Goal: Information Seeking & Learning: Check status

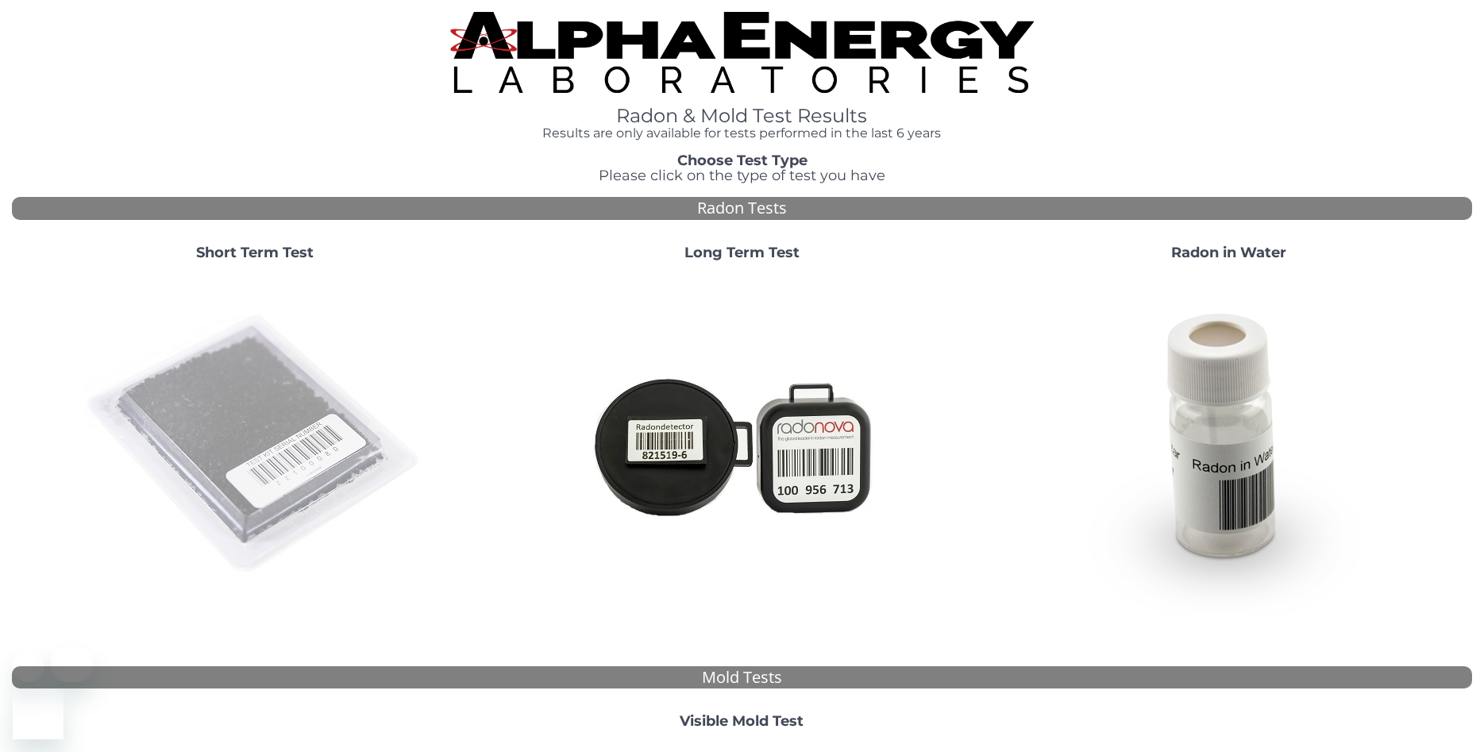
click at [301, 371] on img at bounding box center [255, 445] width 342 height 342
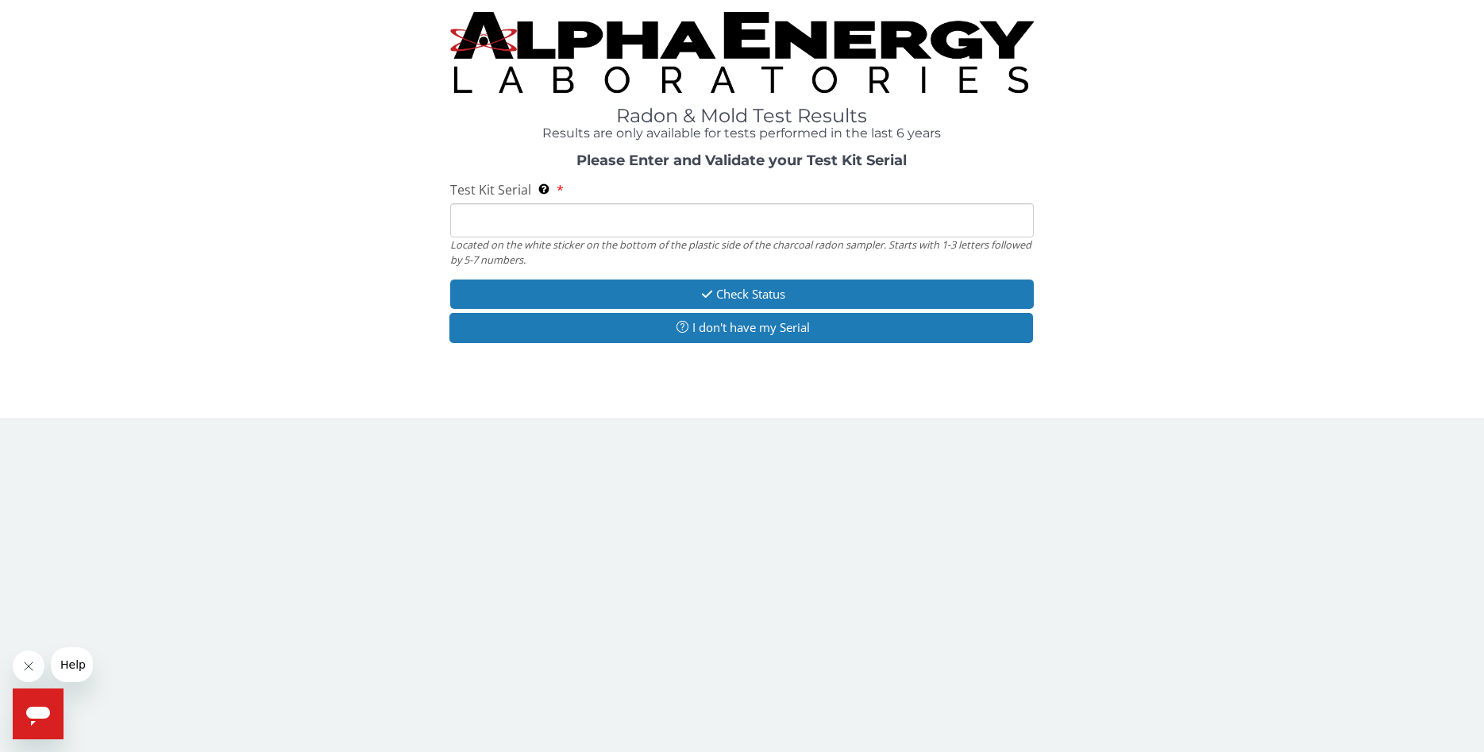
click at [470, 220] on input "Test Kit Serial Located on the white sticker on the bottom of the plastic side …" at bounding box center [742, 220] width 585 height 34
click at [572, 222] on input "Test Kit Serial Located on the white sticker on the bottom of the plastic side …" at bounding box center [742, 220] width 585 height 34
paste input "RA220736"
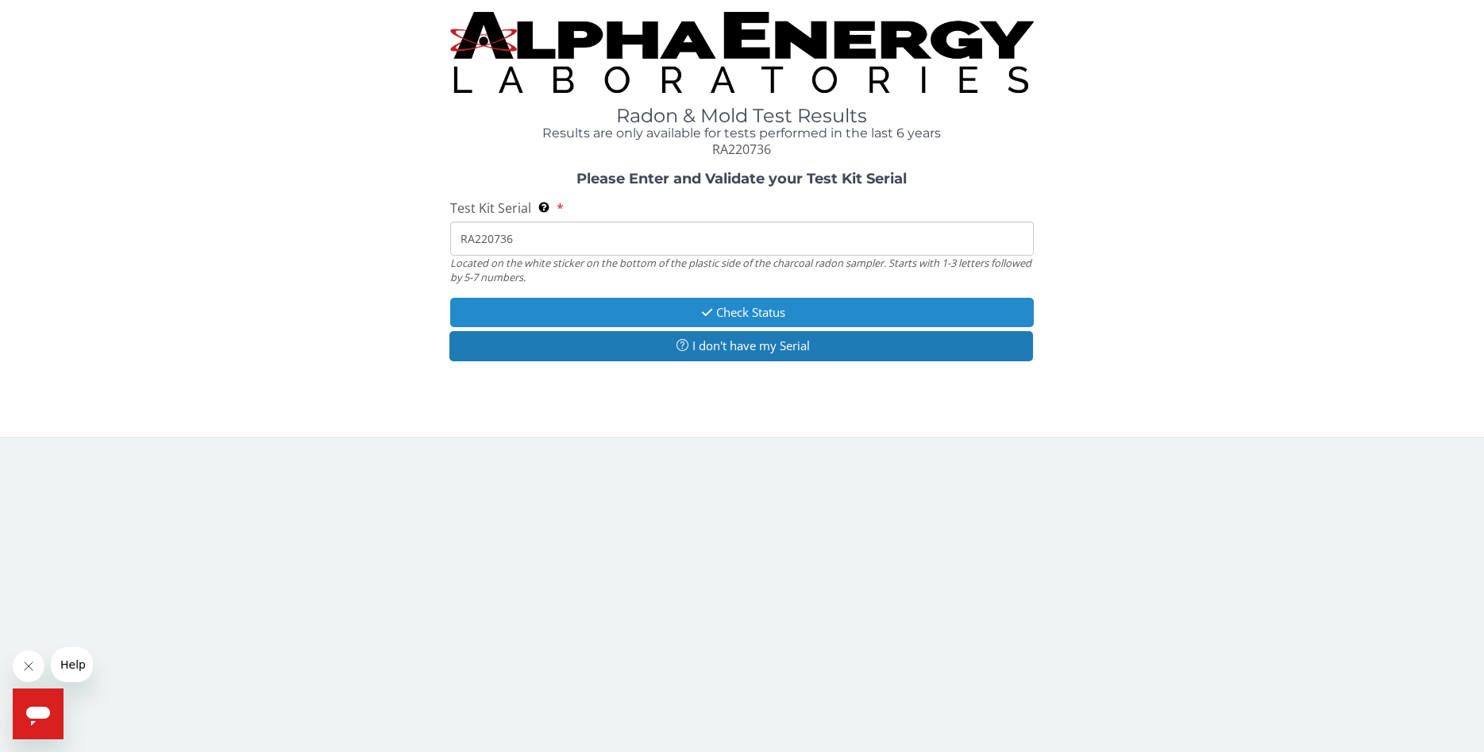
type input "RA220736"
click at [738, 312] on button "Check Status" at bounding box center [742, 312] width 585 height 29
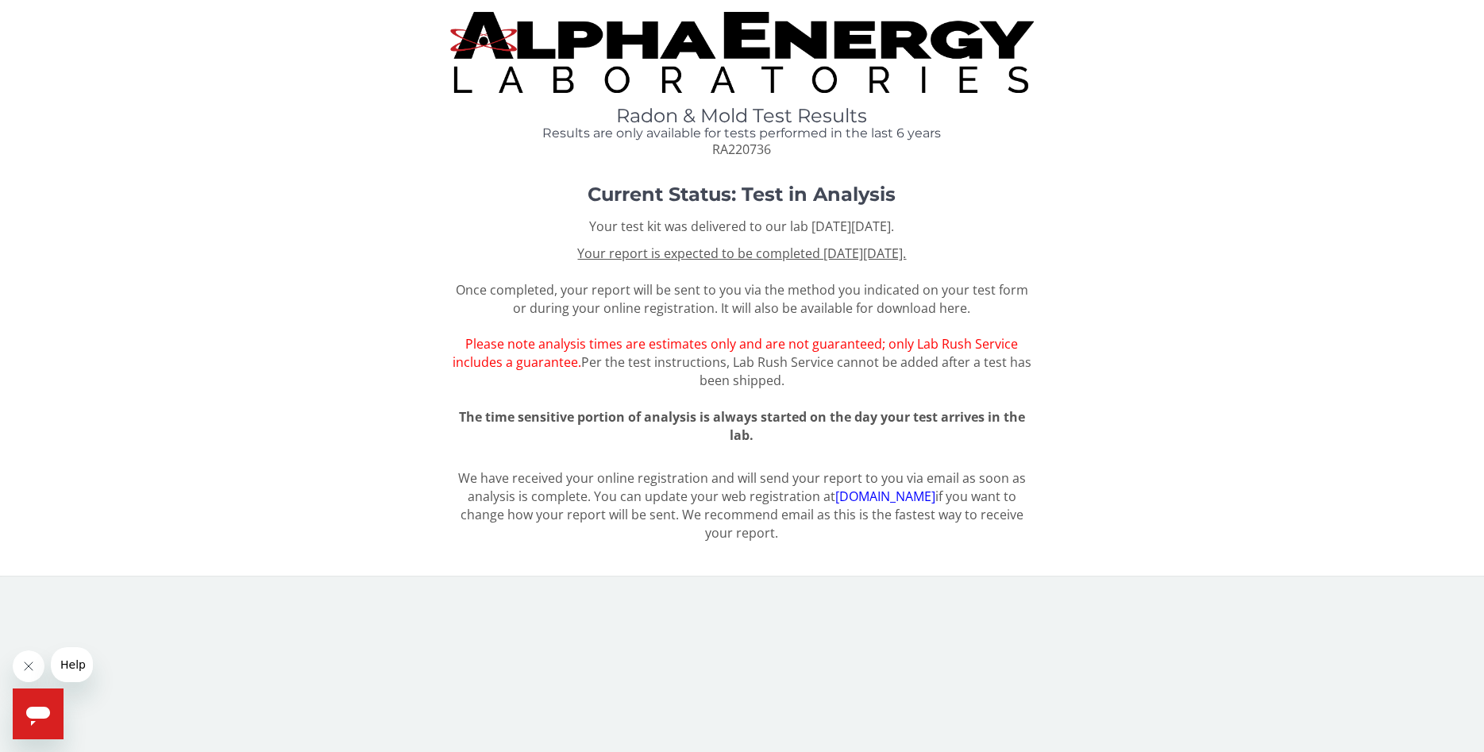
click at [735, 303] on span "Your report is expected to be completed on Tuesday, September 16th 2025. Once c…" at bounding box center [742, 317] width 579 height 145
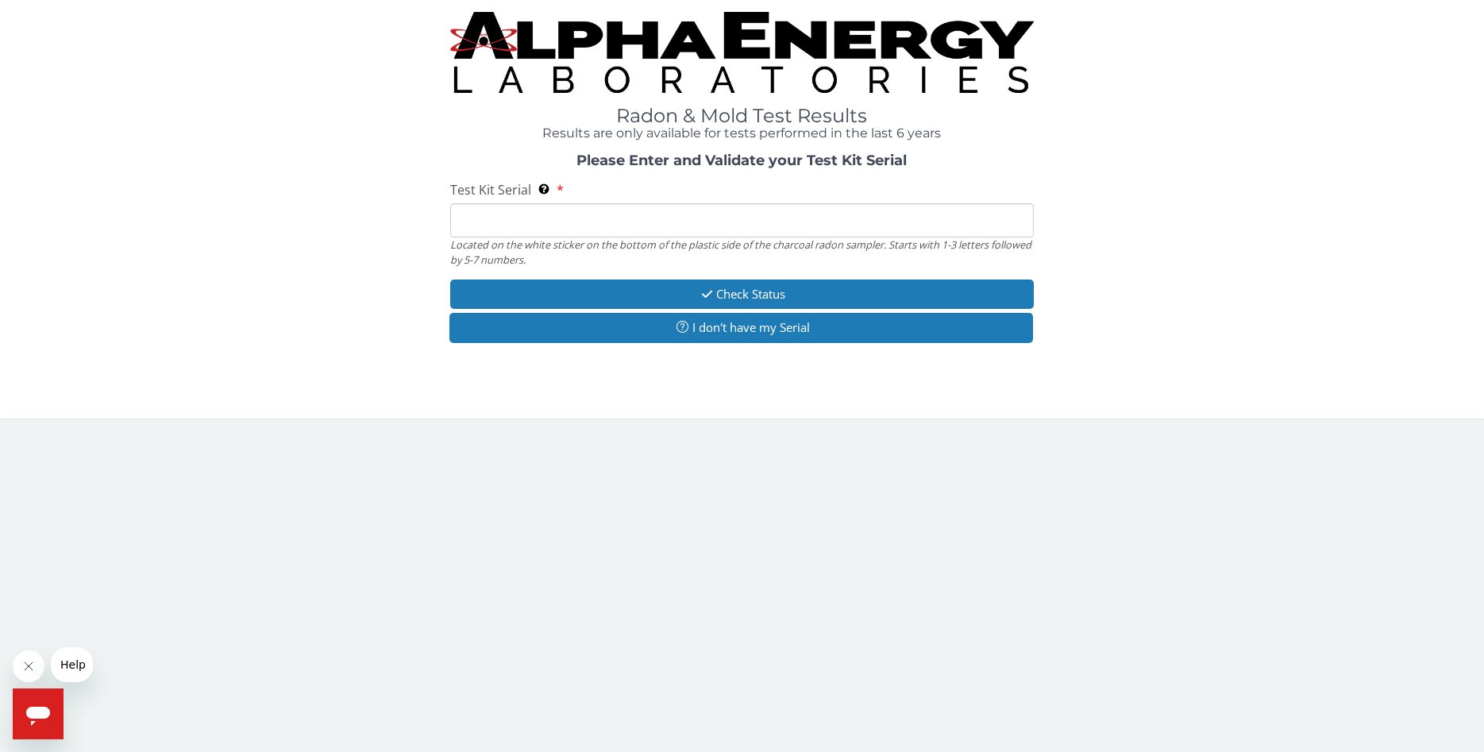
click at [645, 221] on input "Test Kit Serial Located on the white sticker on the bottom of the plastic side …" at bounding box center [742, 220] width 585 height 34
paste input "RA231251"
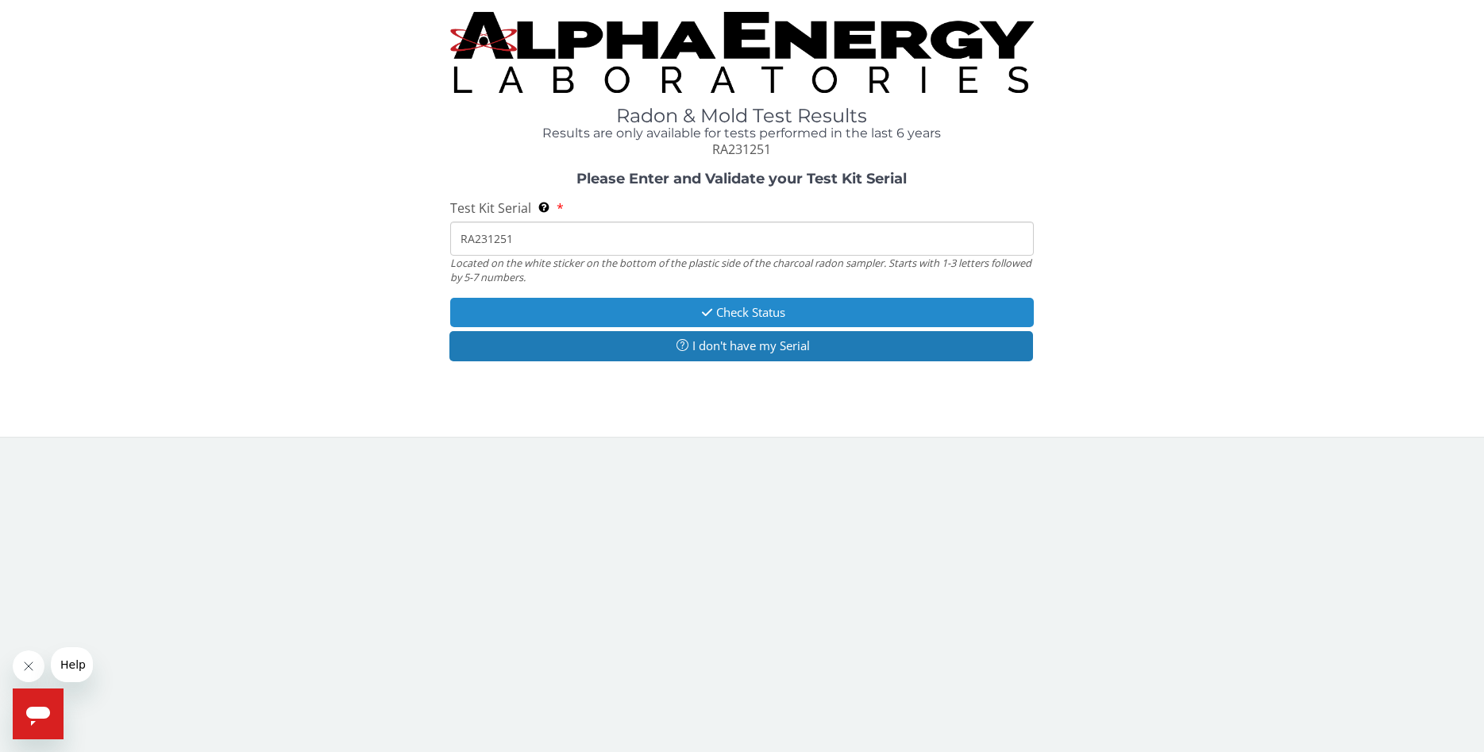
type input "RA231251"
click at [805, 315] on button "Check Status" at bounding box center [742, 312] width 585 height 29
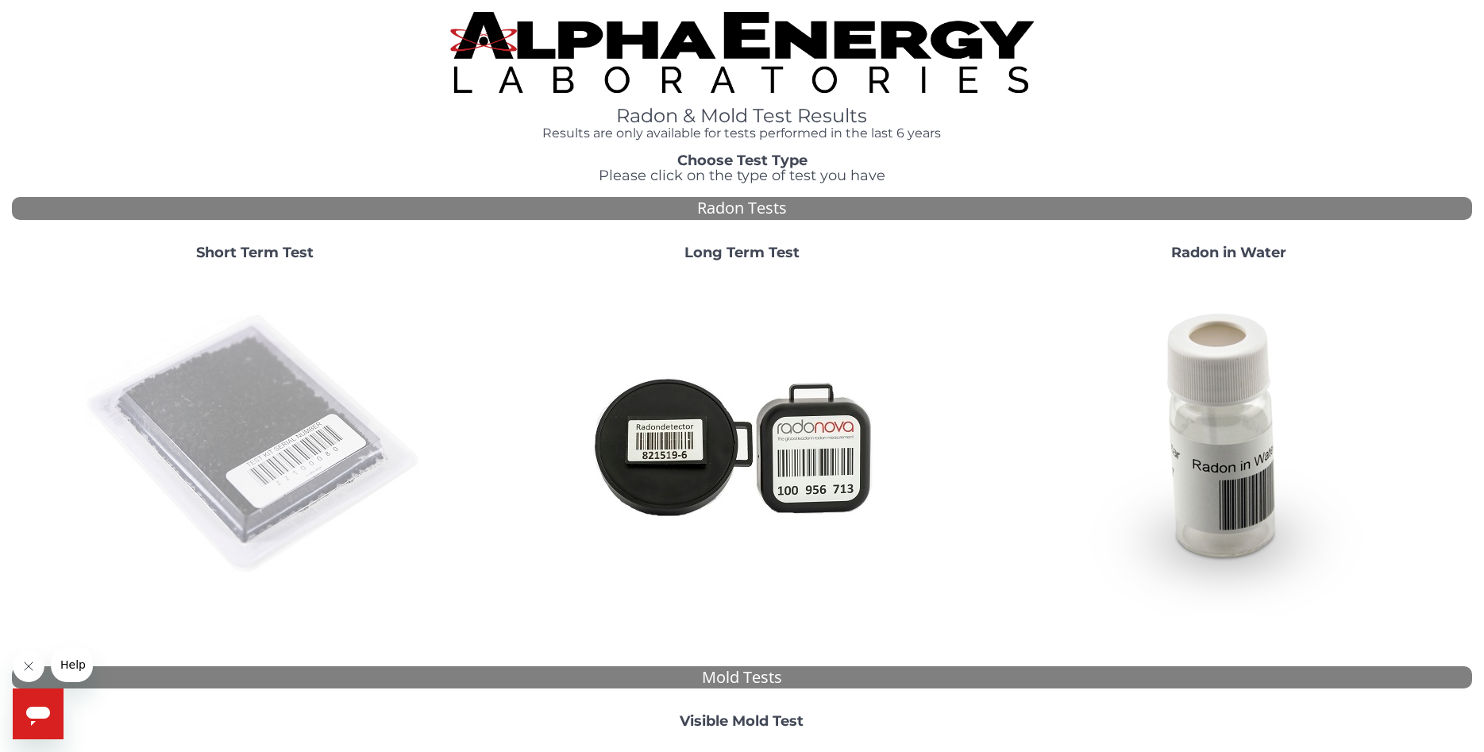
click at [256, 449] on img at bounding box center [255, 445] width 342 height 342
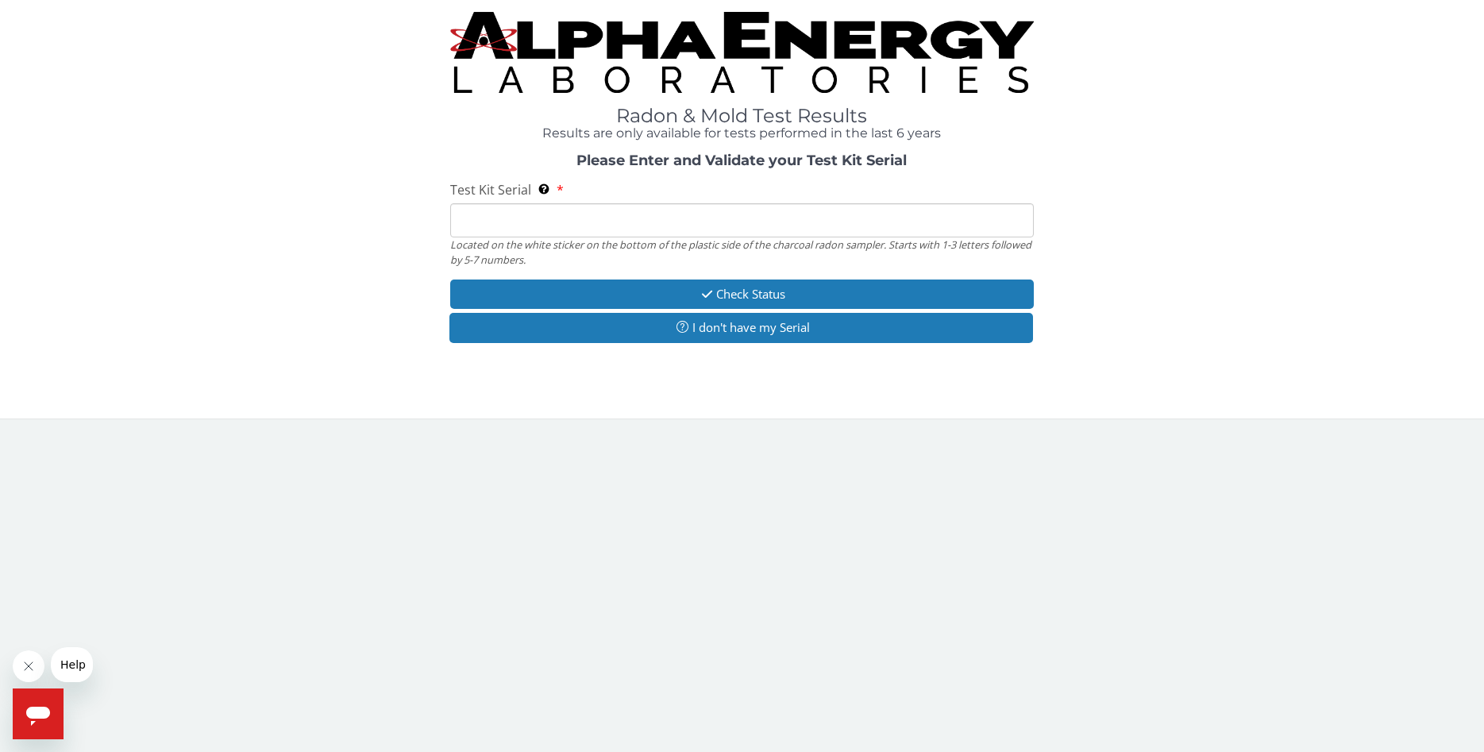
click at [594, 229] on input "Test Kit Serial Located on the white sticker on the bottom of the plastic side …" at bounding box center [742, 220] width 585 height 34
paste input "RA220733"
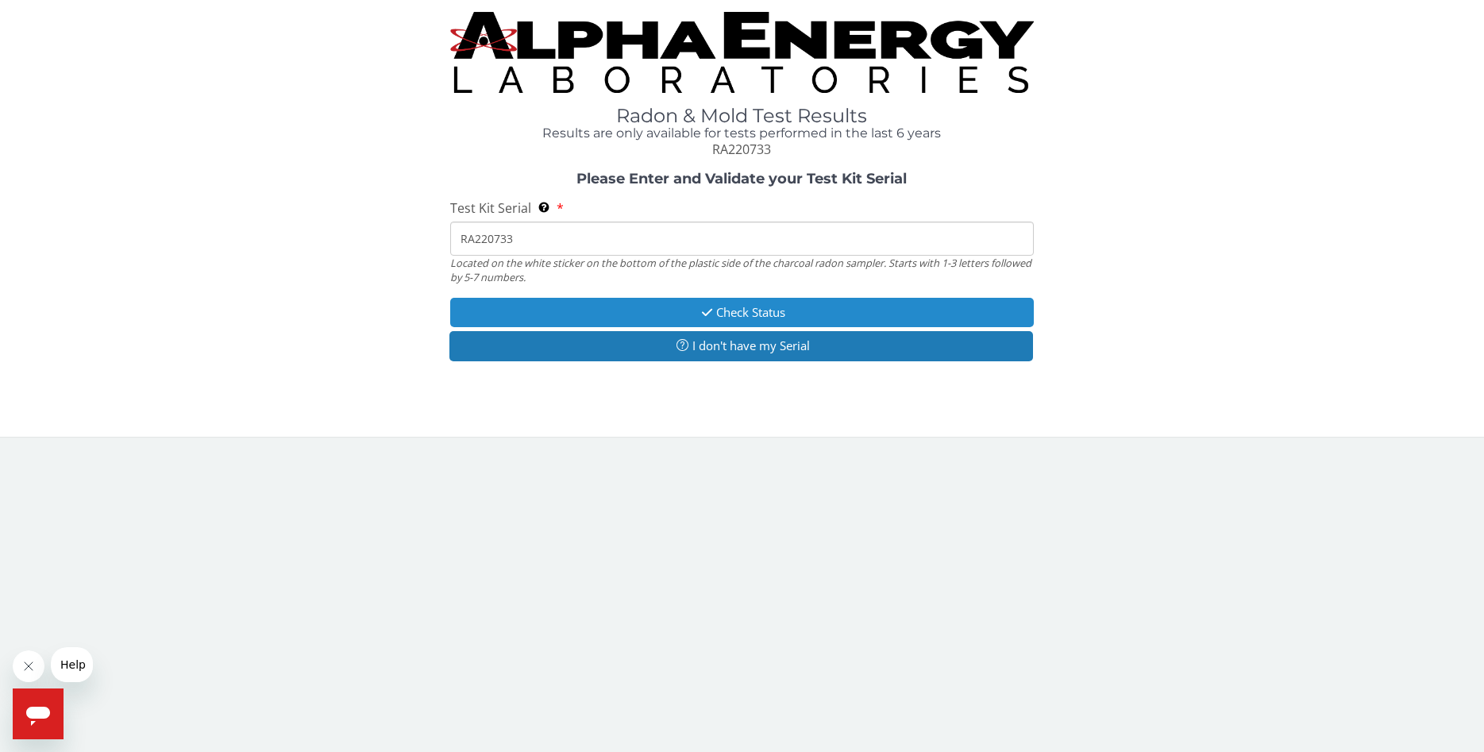
type input "RA220733"
click at [695, 311] on button "Check Status" at bounding box center [742, 312] width 585 height 29
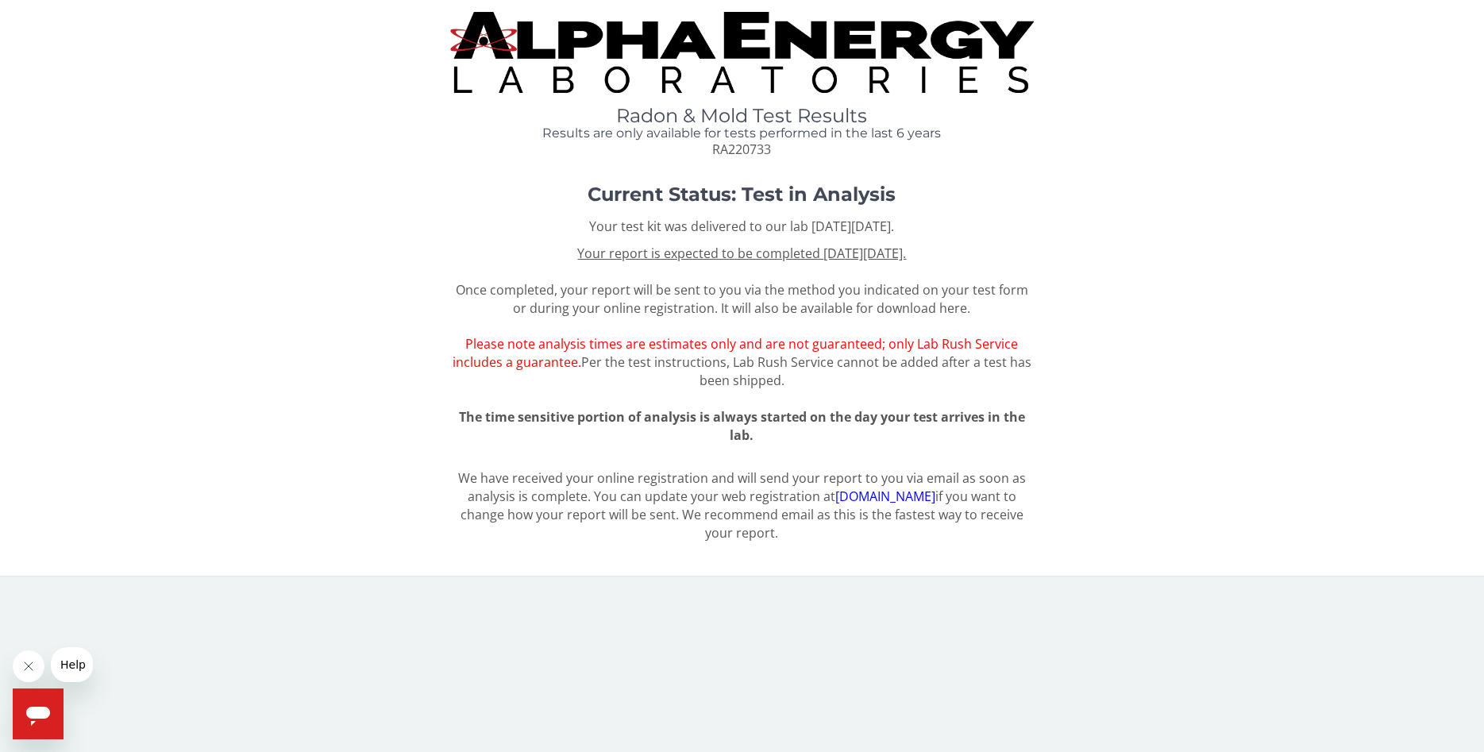
click at [1150, 313] on div "Current Status: Test in Analysis Your test kit was delivered to our lab on Mond…" at bounding box center [742, 320] width 1461 height 273
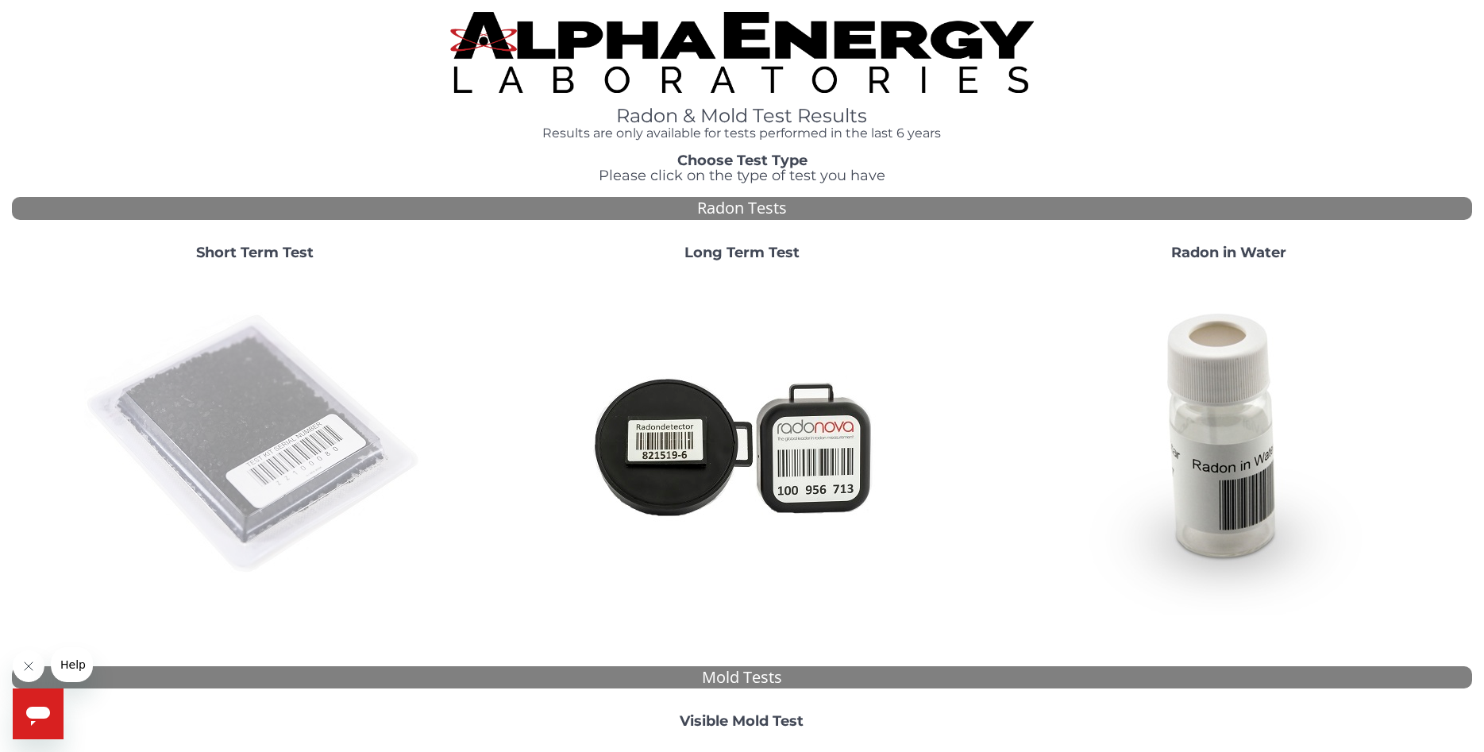
click at [286, 446] on img at bounding box center [255, 445] width 342 height 342
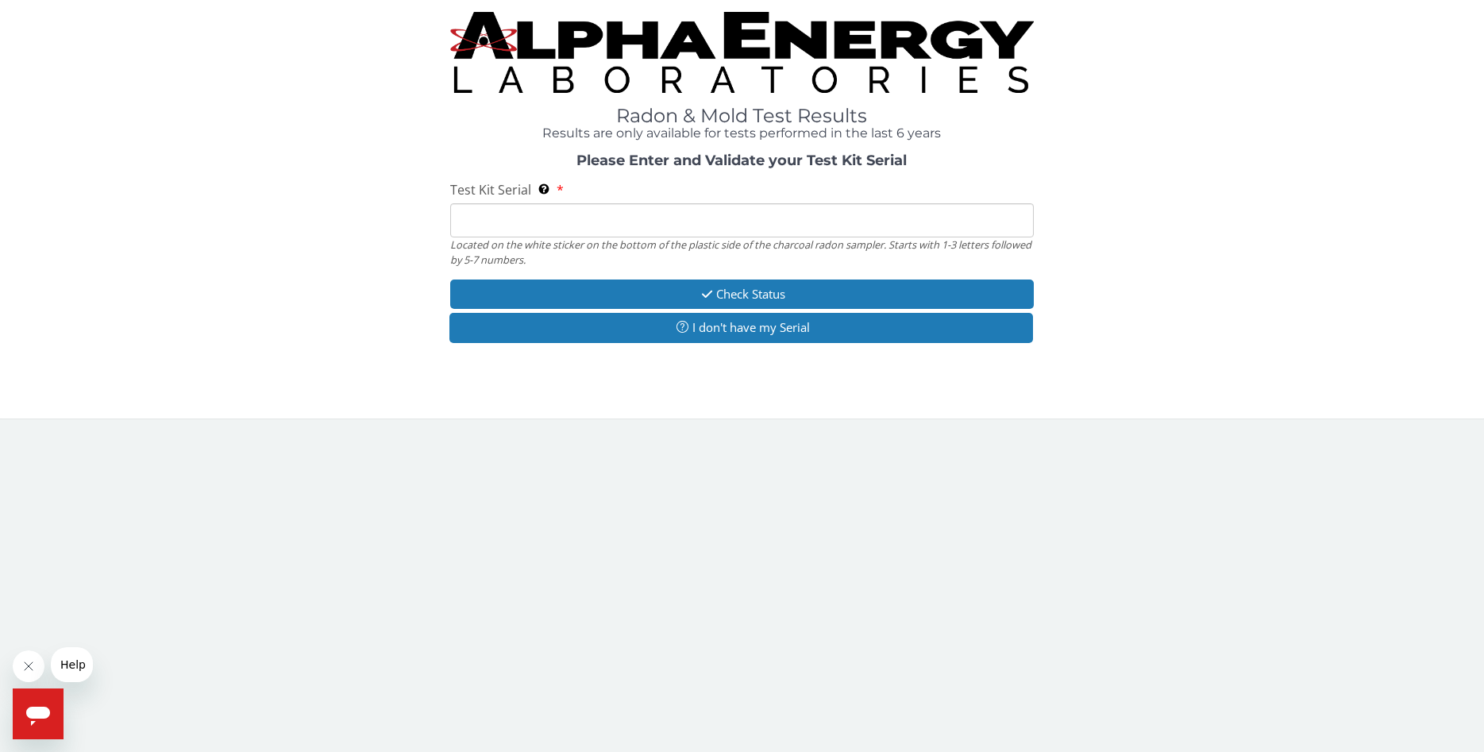
click at [688, 228] on input "Test Kit Serial Located on the white sticker on the bottom of the plastic side …" at bounding box center [742, 220] width 585 height 34
paste input "RA193911"
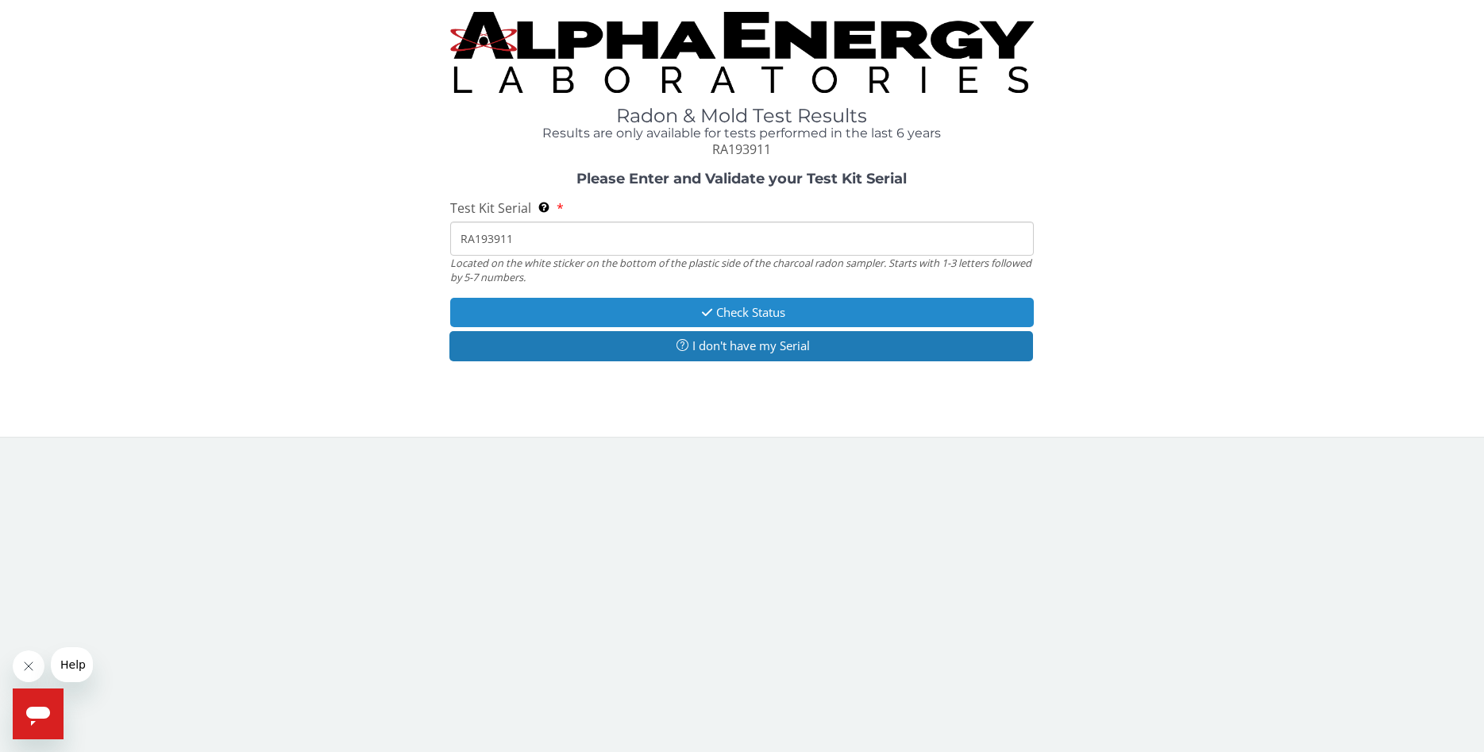
type input "RA193911"
click at [711, 304] on button "Check Status" at bounding box center [742, 312] width 585 height 29
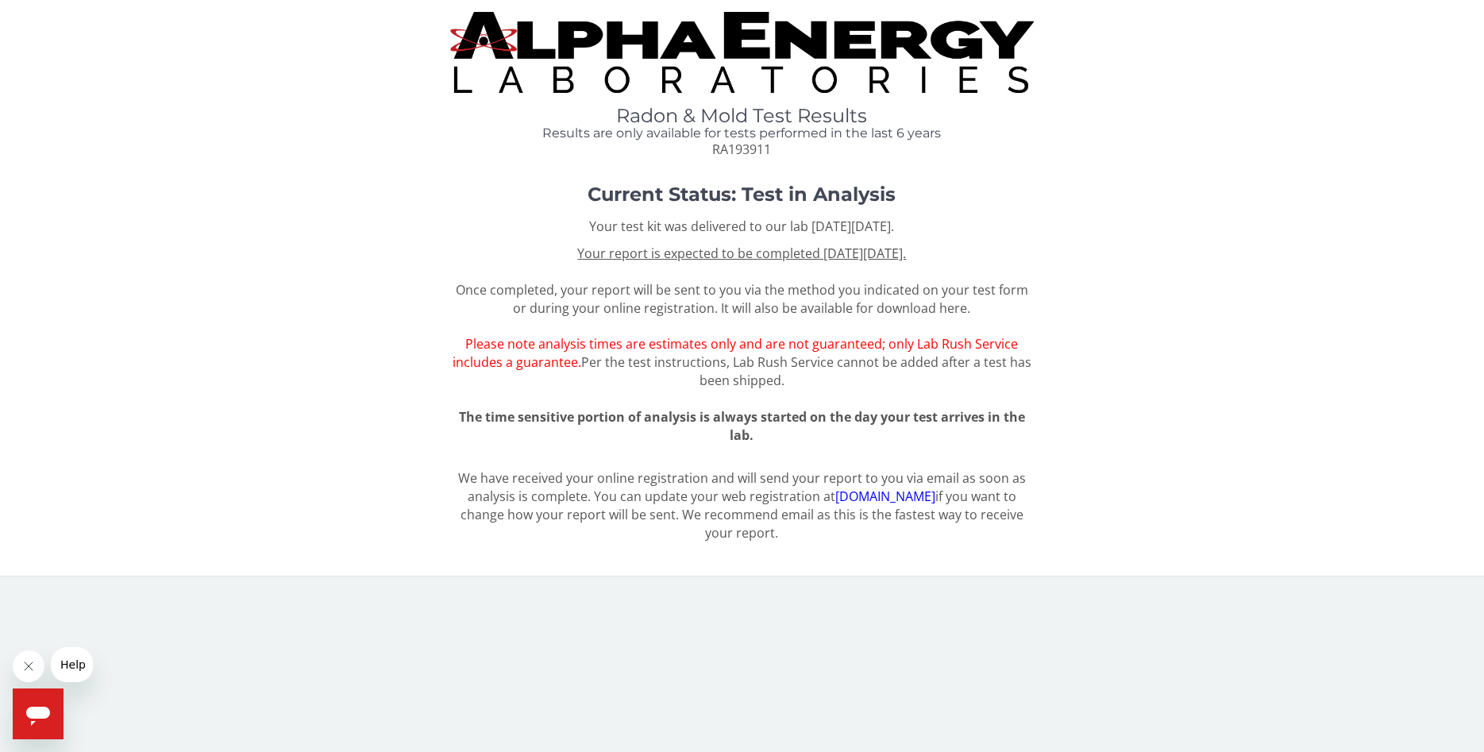
click at [1245, 383] on div "Current Status: Test in Analysis Your test kit was delivered to our lab on Mond…" at bounding box center [742, 320] width 1461 height 273
